Goal: Task Accomplishment & Management: Manage account settings

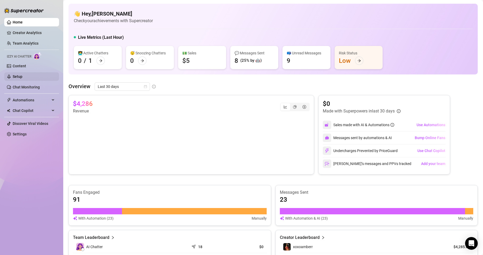
click at [22, 74] on link "Setup" at bounding box center [18, 76] width 10 height 4
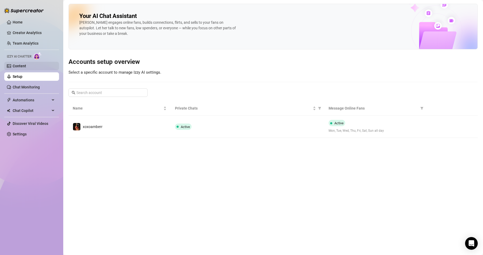
click at [26, 65] on link "Content" at bounding box center [19, 66] width 13 height 4
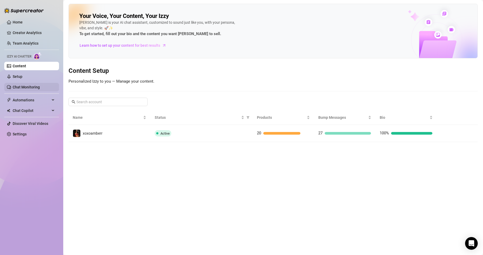
click at [40, 85] on link "Chat Monitoring" at bounding box center [26, 87] width 27 height 4
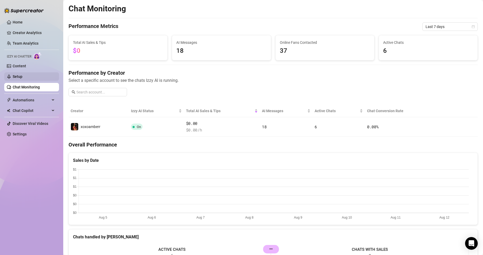
click at [22, 75] on link "Setup" at bounding box center [18, 76] width 10 height 4
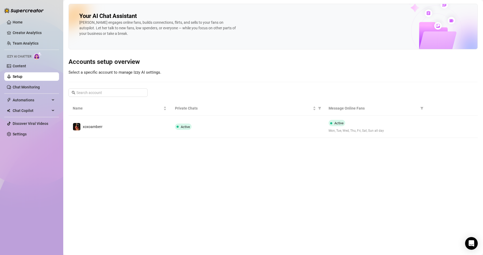
click at [31, 56] on span "Izzy AI Chatter" at bounding box center [19, 56] width 25 height 5
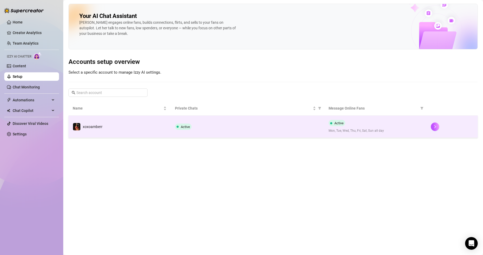
click at [250, 133] on td "Active" at bounding box center [247, 127] width 153 height 22
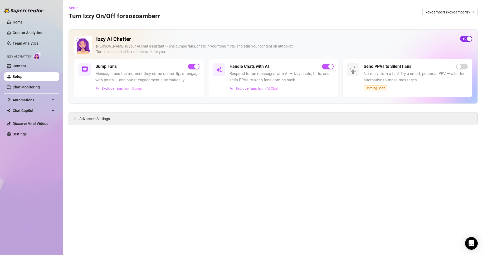
click at [469, 37] on div "button" at bounding box center [469, 38] width 5 height 5
